Goal: Task Accomplishment & Management: Manage account settings

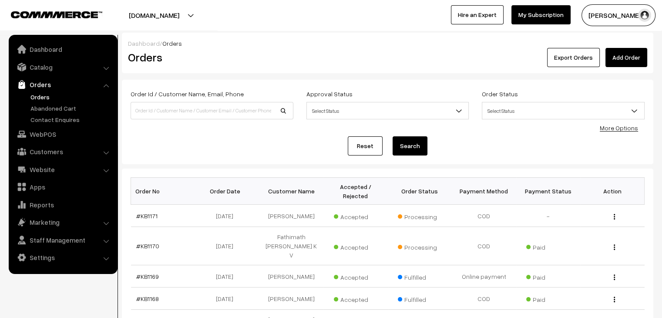
click at [64, 108] on link "Abandoned Cart" at bounding box center [71, 108] width 86 height 9
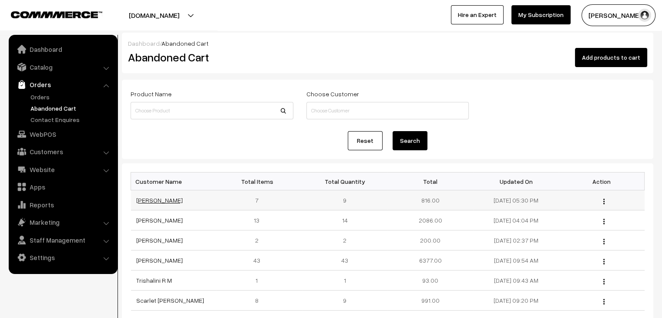
click at [169, 198] on link "RANJANI VARADPANDE" at bounding box center [159, 199] width 47 height 7
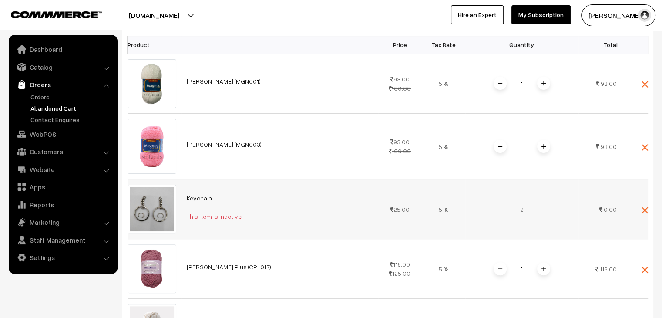
scroll to position [218, 0]
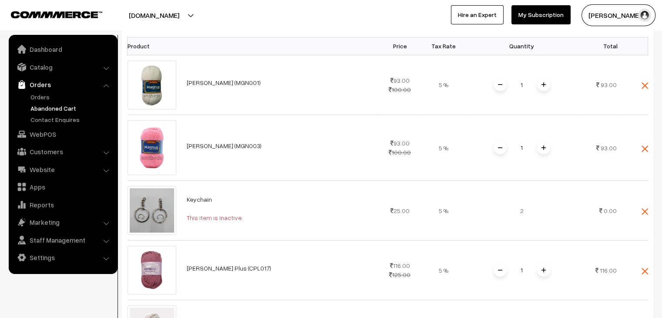
click at [56, 109] on link "Abandoned Cart" at bounding box center [71, 108] width 86 height 9
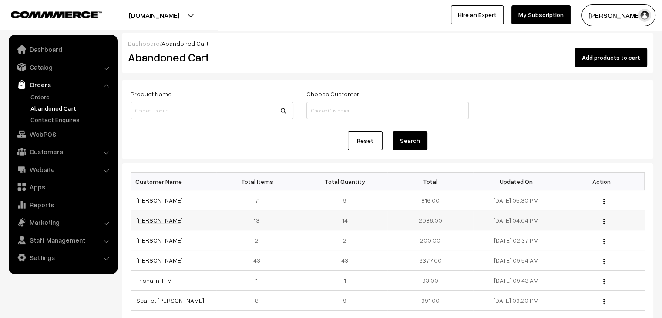
click at [167, 216] on link "Gandhimathi Srinivasan" at bounding box center [159, 219] width 47 height 7
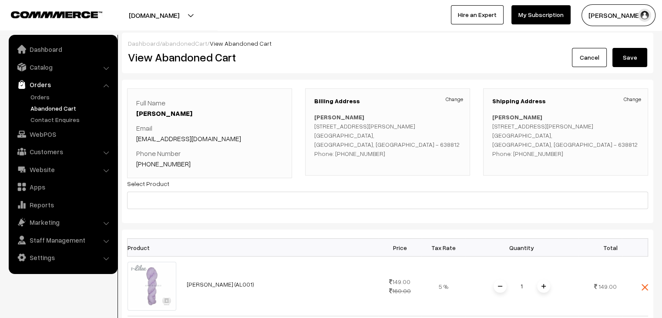
click at [176, 44] on link "abandonedCart" at bounding box center [184, 43] width 45 height 7
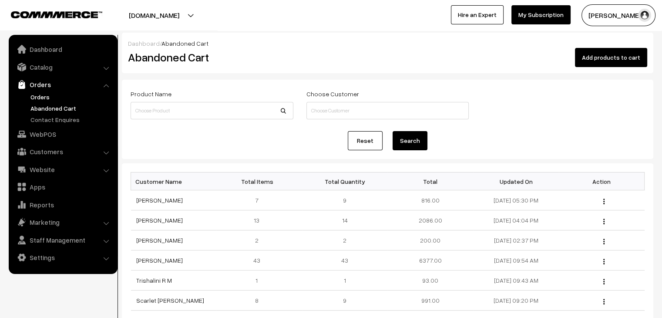
click at [51, 98] on link "Orders" at bounding box center [71, 96] width 86 height 9
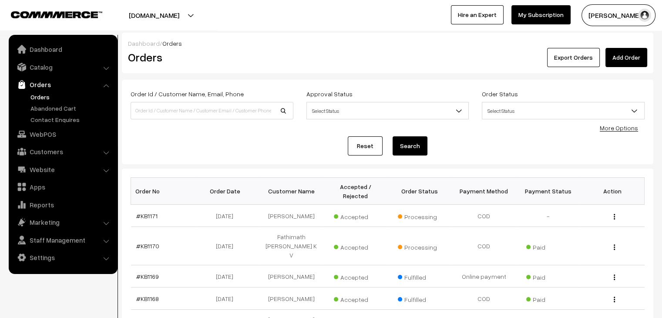
click at [56, 108] on link "Abandoned Cart" at bounding box center [71, 108] width 86 height 9
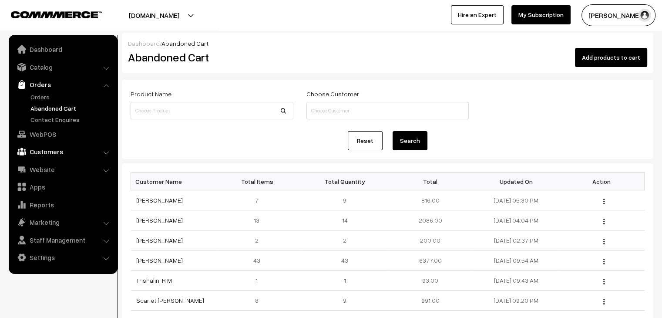
click at [56, 145] on link "Customers" at bounding box center [63, 152] width 104 height 16
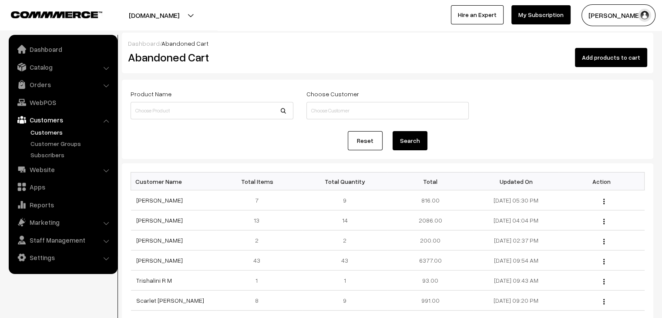
click at [57, 133] on link "Customers" at bounding box center [71, 131] width 86 height 9
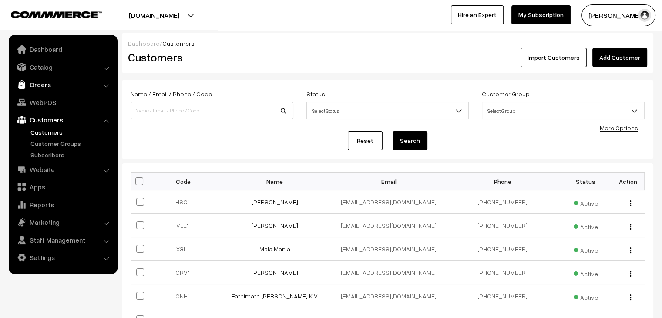
click at [47, 85] on link "Orders" at bounding box center [63, 85] width 104 height 16
click at [48, 100] on link "Orders" at bounding box center [71, 96] width 86 height 9
